Goal: Obtain resource: Download file/media

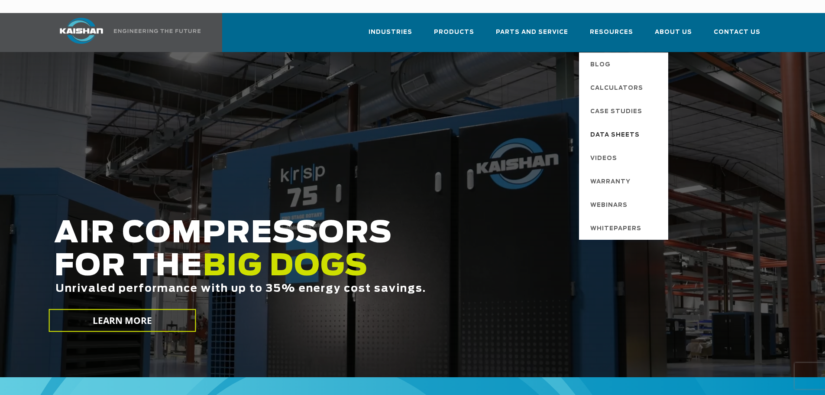
click at [618, 128] on span "Data Sheets" at bounding box center [614, 135] width 49 height 15
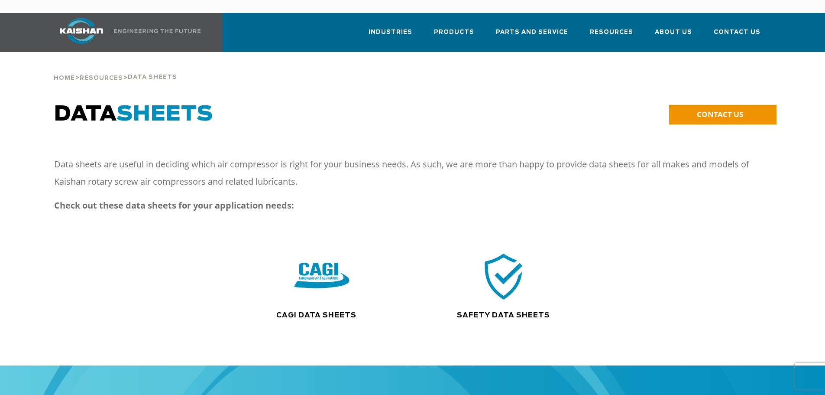
click at [312, 270] on img at bounding box center [321, 276] width 55 height 56
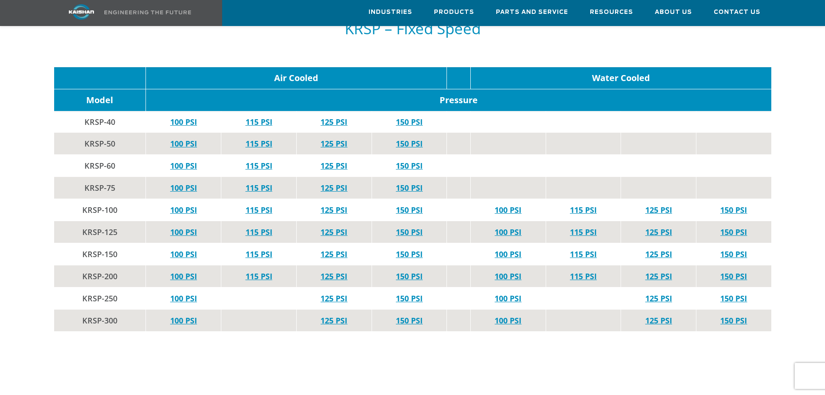
scroll to position [1646, 0]
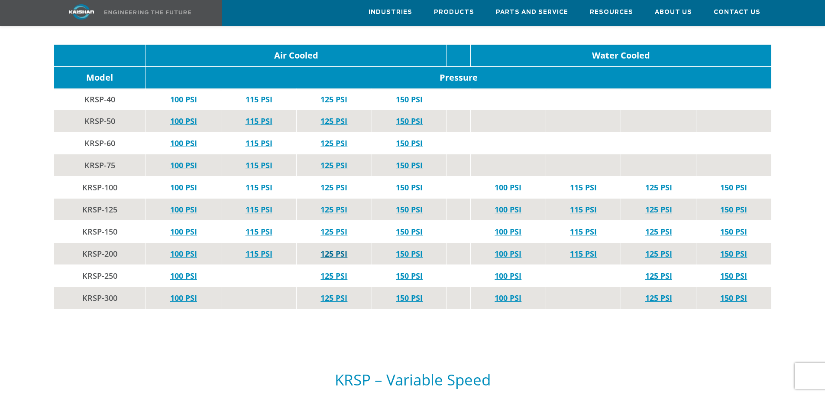
click at [339, 248] on link "125 PSI" at bounding box center [333, 253] width 27 height 10
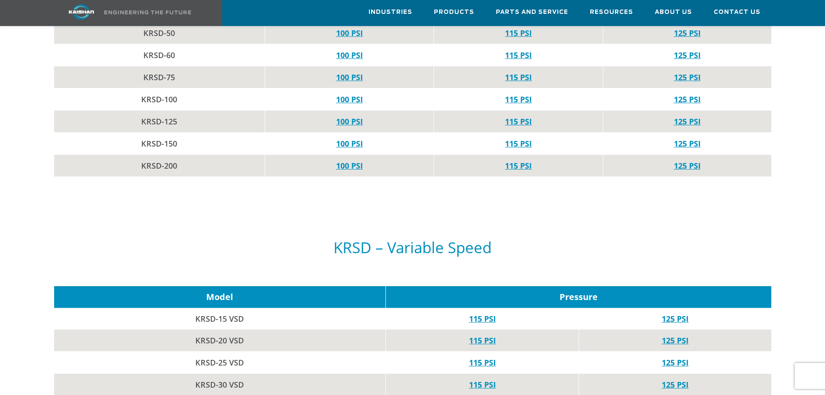
scroll to position [996, 0]
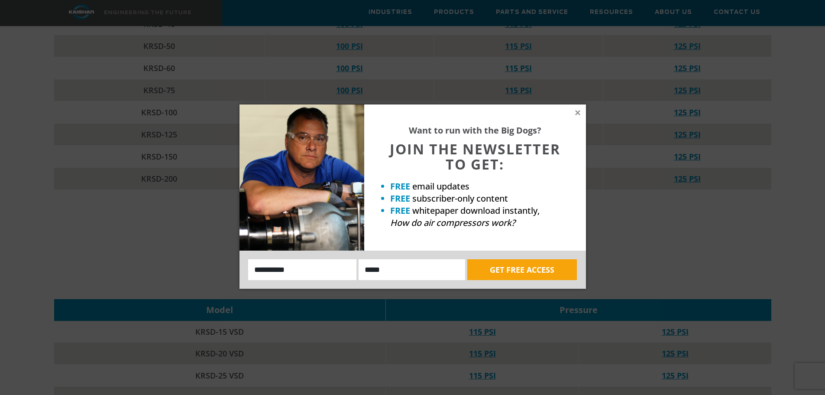
drag, startPoint x: 577, startPoint y: 113, endPoint x: 588, endPoint y: 132, distance: 21.9
click at [577, 113] on icon at bounding box center [577, 112] width 5 height 5
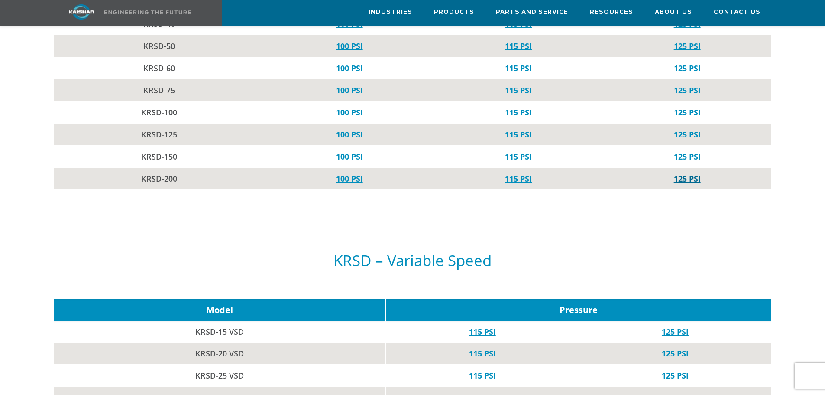
click at [683, 173] on link "125 PSI" at bounding box center [687, 178] width 27 height 10
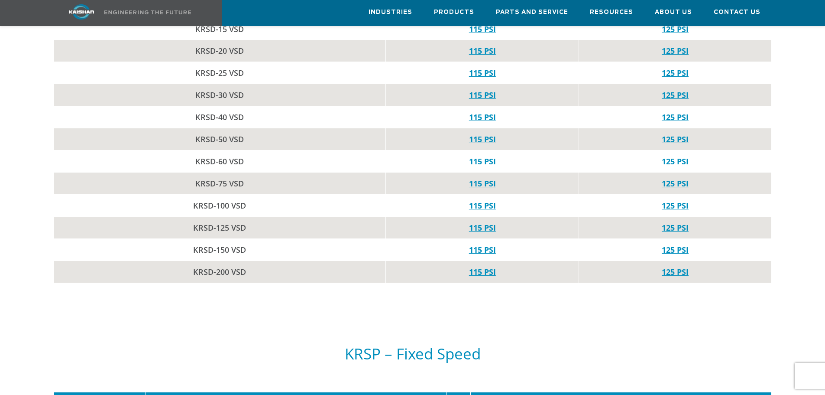
scroll to position [1299, 0]
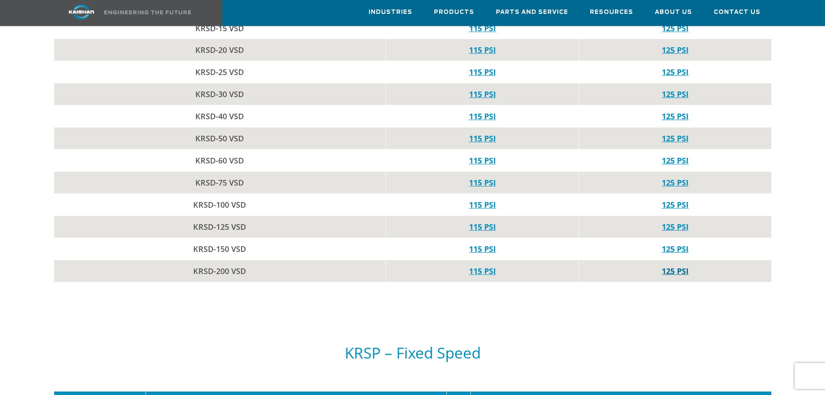
click at [668, 265] on link "125 PSI" at bounding box center [675, 270] width 27 height 10
